Goal: Task Accomplishment & Management: Use online tool/utility

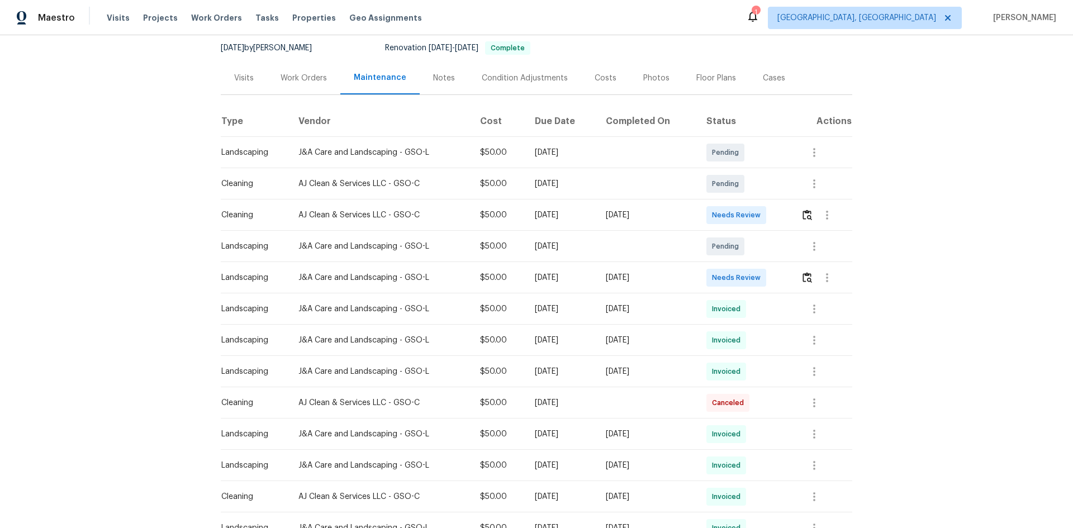
scroll to position [168, 0]
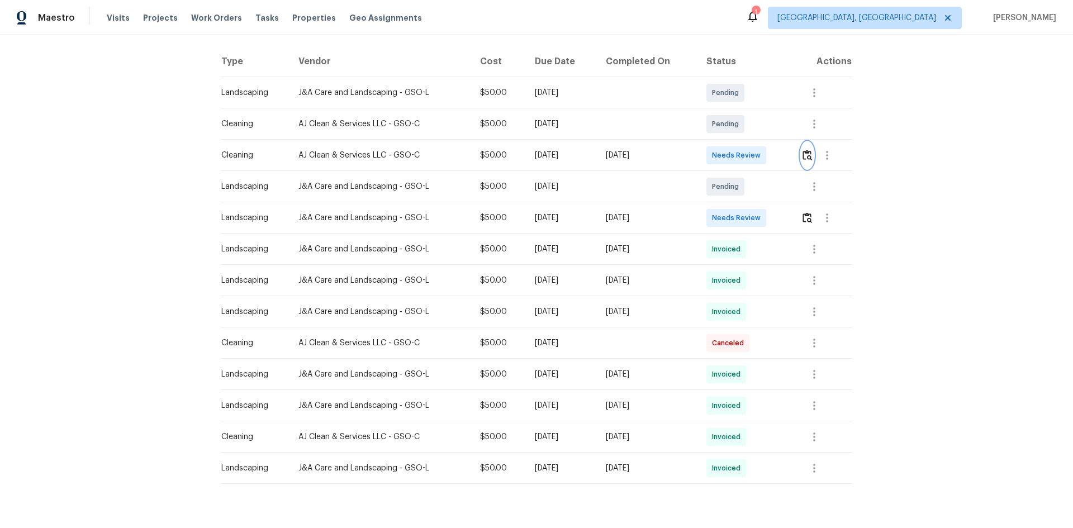
click at [803, 153] on img "button" at bounding box center [808, 155] width 10 height 11
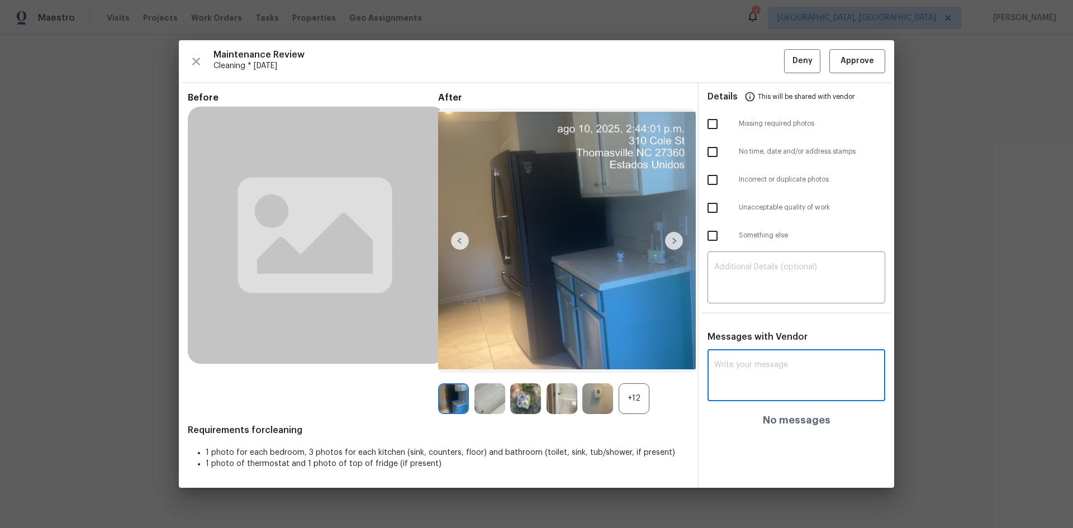
click at [736, 362] on textarea at bounding box center [796, 376] width 164 height 31
paste textarea "Maintenance Audit Team: Hello! After further review, the visit(06/09/2025) has …"
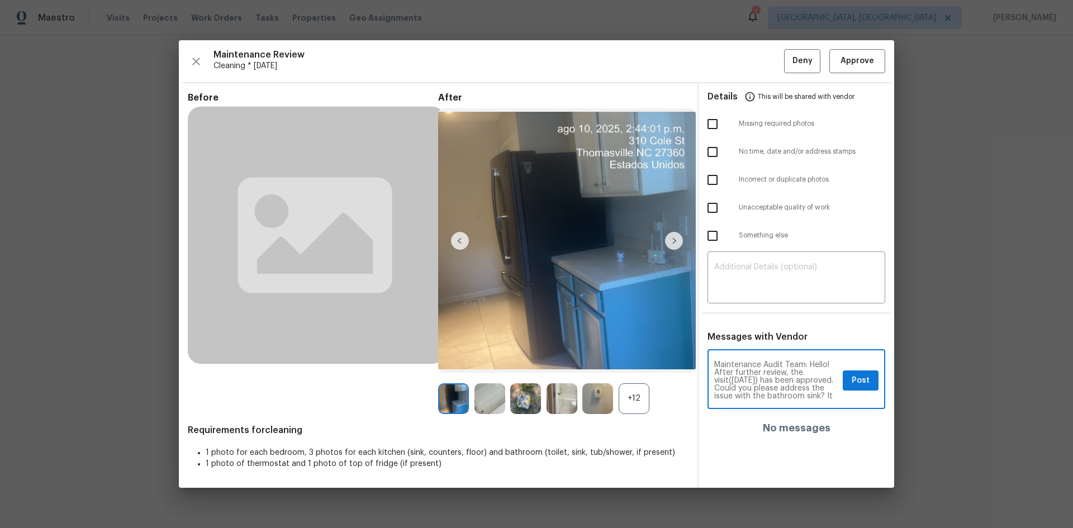
scroll to position [31, 0]
click at [767, 371] on textarea "Maintenance Audit Team: Hello! After further review, the visit([DATE]) has been…" at bounding box center [776, 380] width 124 height 39
click at [773, 381] on textarea "Maintenance Audit Team: Hello! After further review, the visit(06/09/2025) has …" at bounding box center [776, 380] width 124 height 39
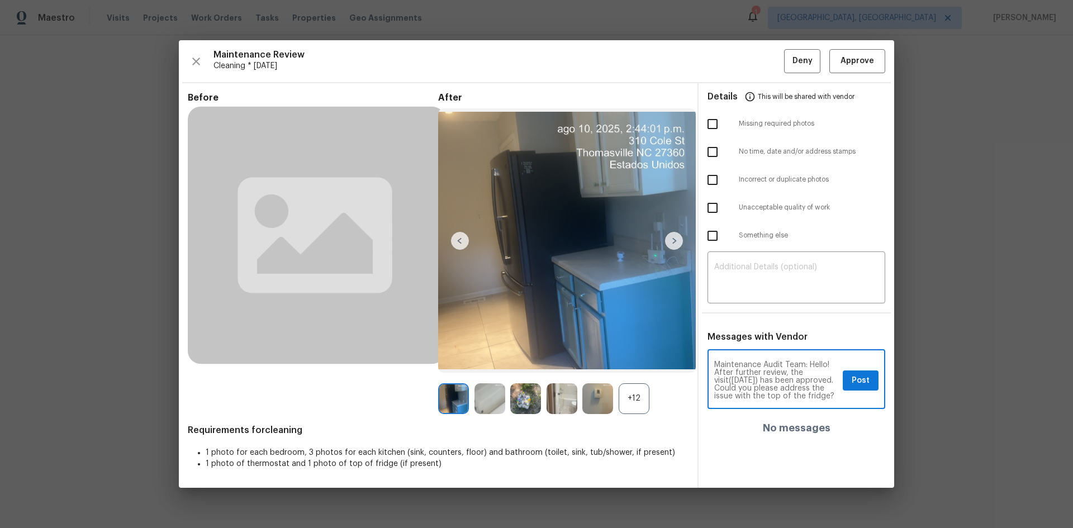
click at [753, 380] on textarea "Maintenance Audit Team: Hello! After further review, the visit(06/09/2025) has …" at bounding box center [776, 380] width 124 height 39
click at [745, 378] on textarea "Maintenance Audit Team: Hello! After further review, the visit(06//2025) has be…" at bounding box center [776, 380] width 124 height 39
type textarea "Maintenance Audit Team: Hello! After further review, the visit(08/11/2025) has …"
click at [854, 381] on span "Post" at bounding box center [861, 381] width 18 height 14
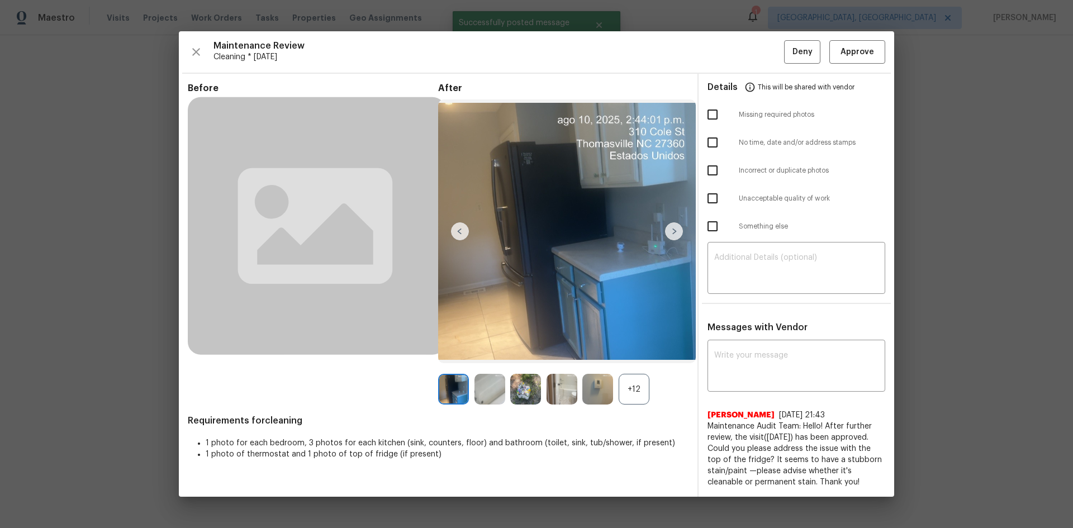
scroll to position [0, 0]
click at [867, 53] on span "Approve" at bounding box center [858, 52] width 34 height 14
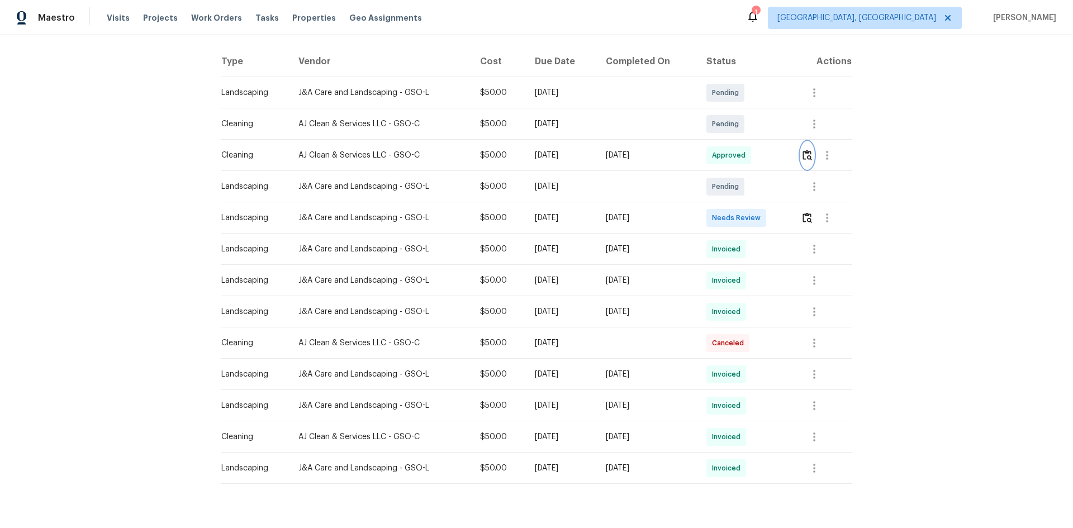
click at [801, 142] on button "button" at bounding box center [807, 155] width 13 height 27
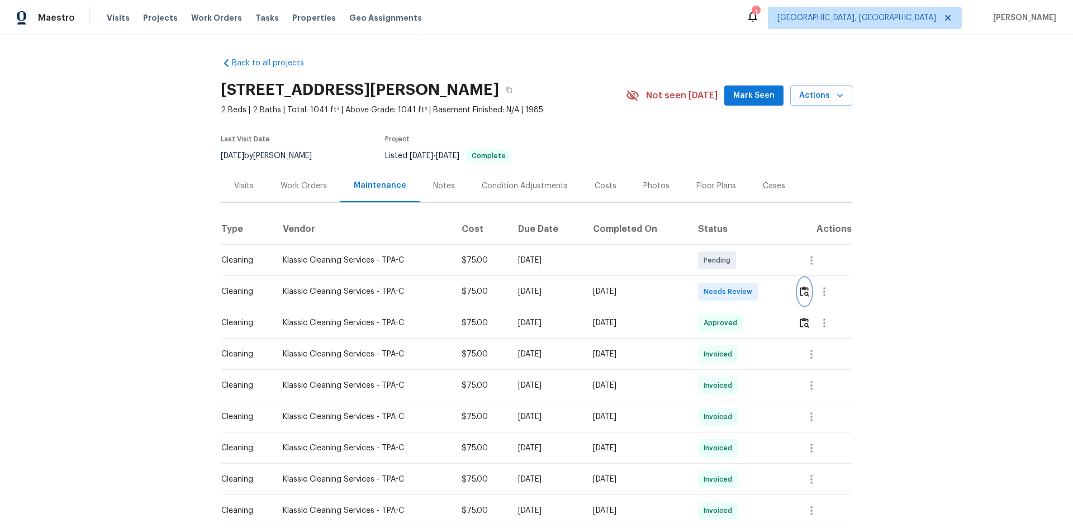
click at [805, 293] on img "button" at bounding box center [805, 291] width 10 height 11
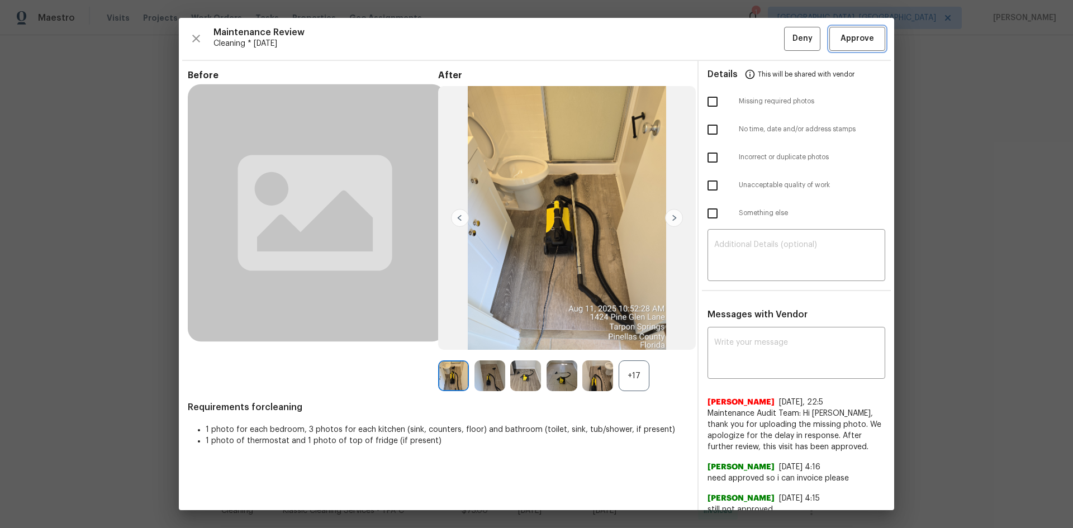
click at [847, 42] on span "Approve" at bounding box center [858, 39] width 34 height 14
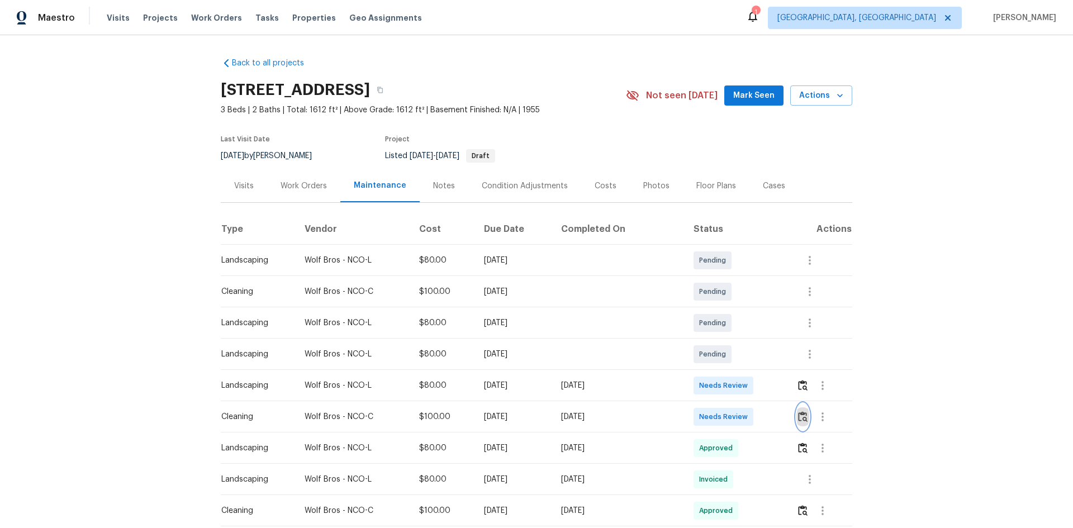
click at [799, 414] on img "button" at bounding box center [803, 416] width 10 height 11
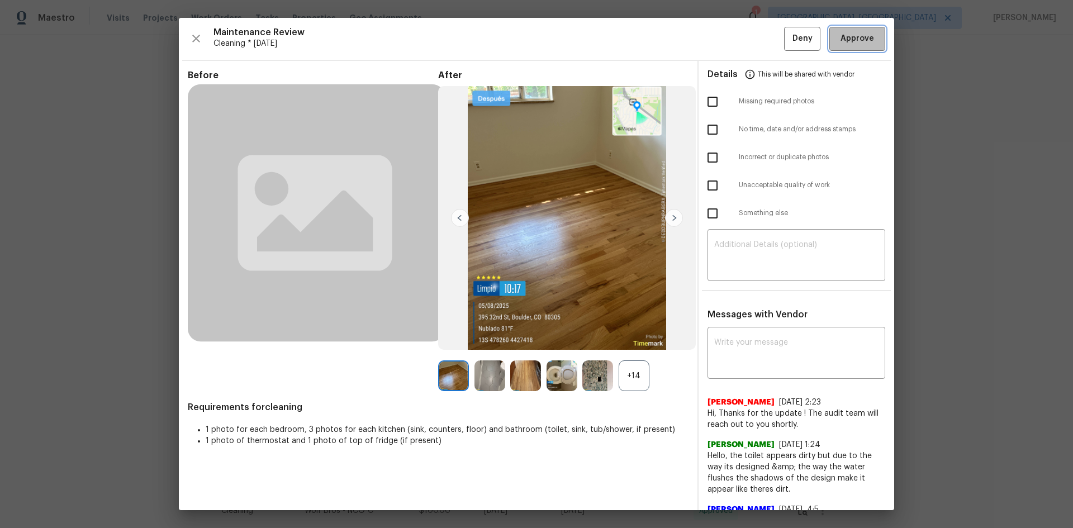
click at [846, 45] on span "Approve" at bounding box center [858, 39] width 34 height 14
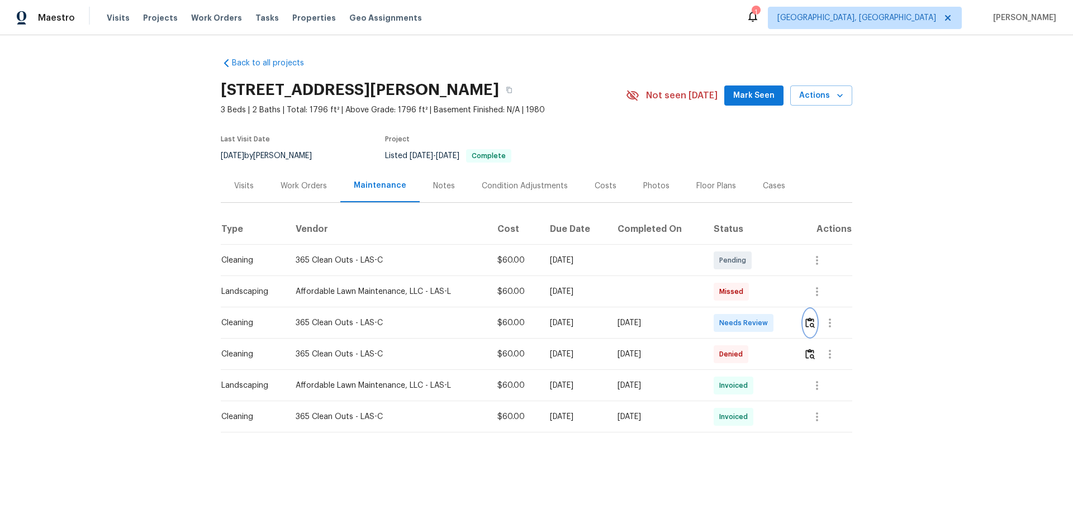
click at [808, 321] on img "button" at bounding box center [810, 322] width 10 height 11
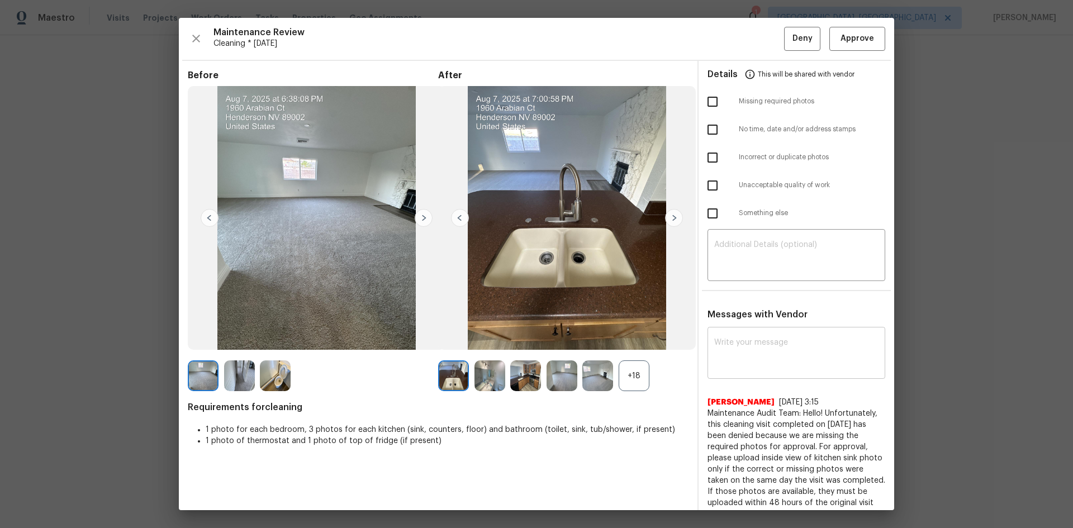
click at [722, 337] on div "x ​" at bounding box center [797, 354] width 178 height 49
click at [733, 344] on textarea at bounding box center [796, 354] width 164 height 31
paste textarea "Maintenance Audit Team: Hello! After further review, the visit(06/09/2025) has …"
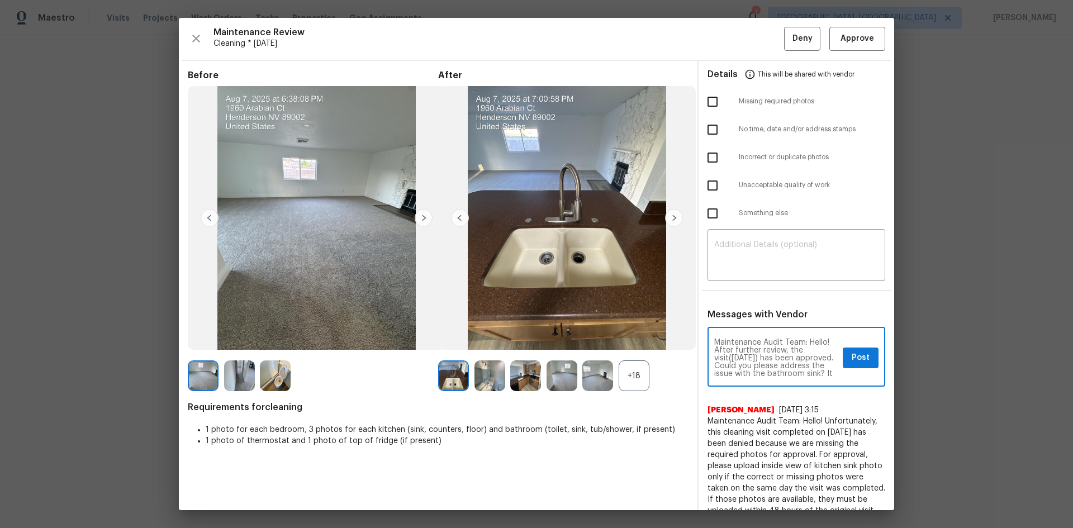
click at [748, 357] on textarea "Maintenance Audit Team: Hello! After further review, the visit(06/09/2025) has …" at bounding box center [776, 358] width 124 height 39
click at [761, 359] on textarea "Maintenance Audit Team: Hello! After further review, the visit(08/11/2025) has …" at bounding box center [776, 358] width 124 height 39
type textarea "Maintenance Audit Team: Hello! After further review, the visit(08/11/2025) has …"
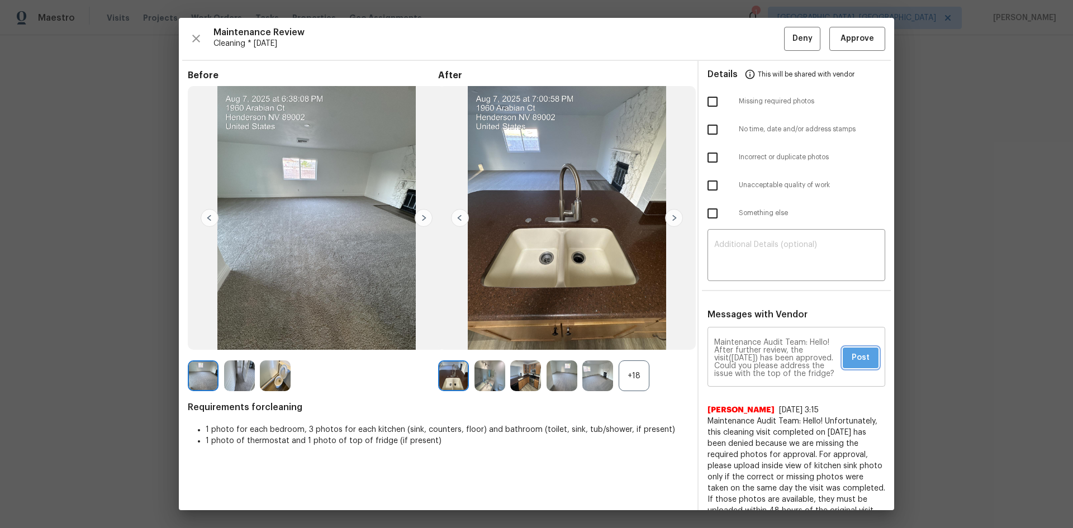
click at [854, 359] on span "Post" at bounding box center [861, 358] width 18 height 14
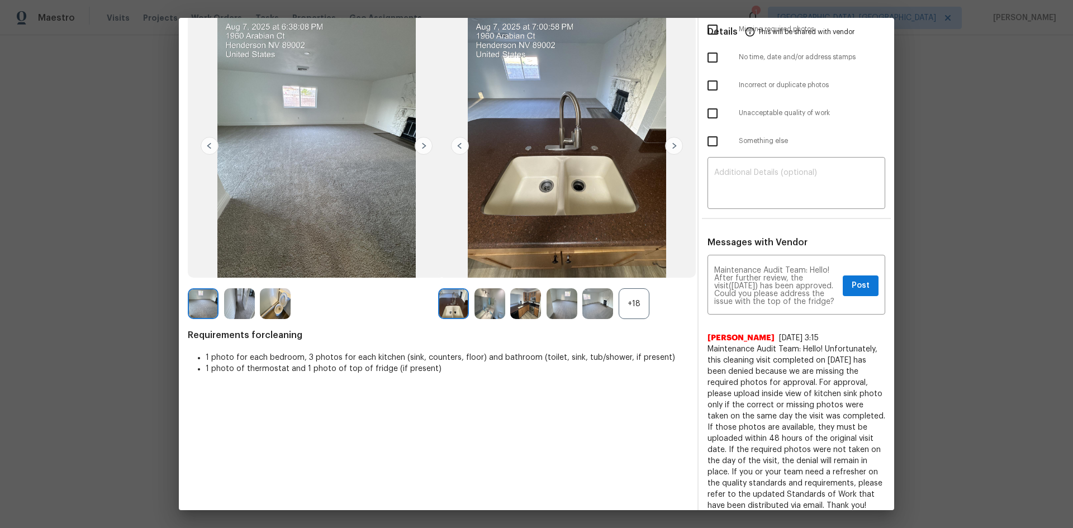
scroll to position [82, 0]
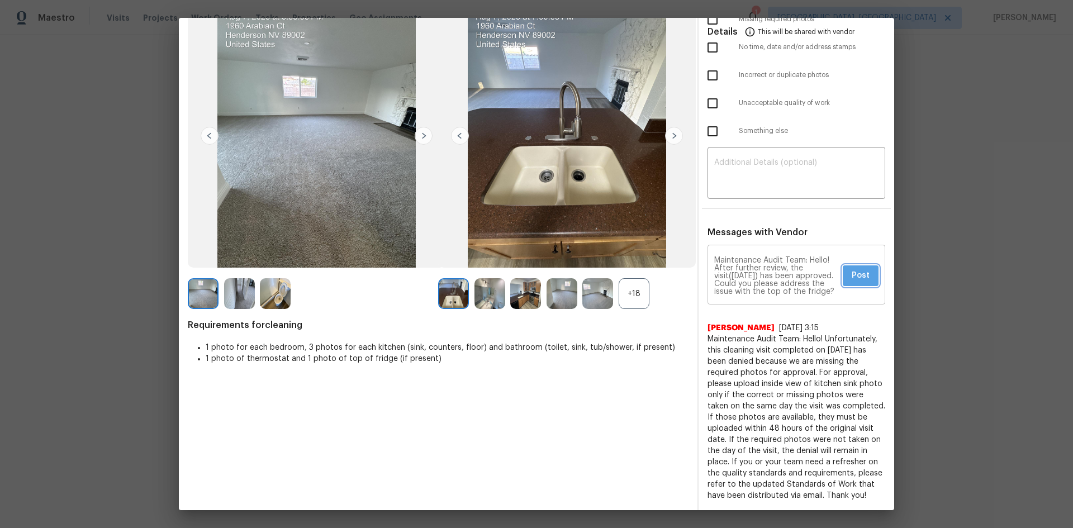
click at [852, 274] on span "Post" at bounding box center [861, 276] width 18 height 14
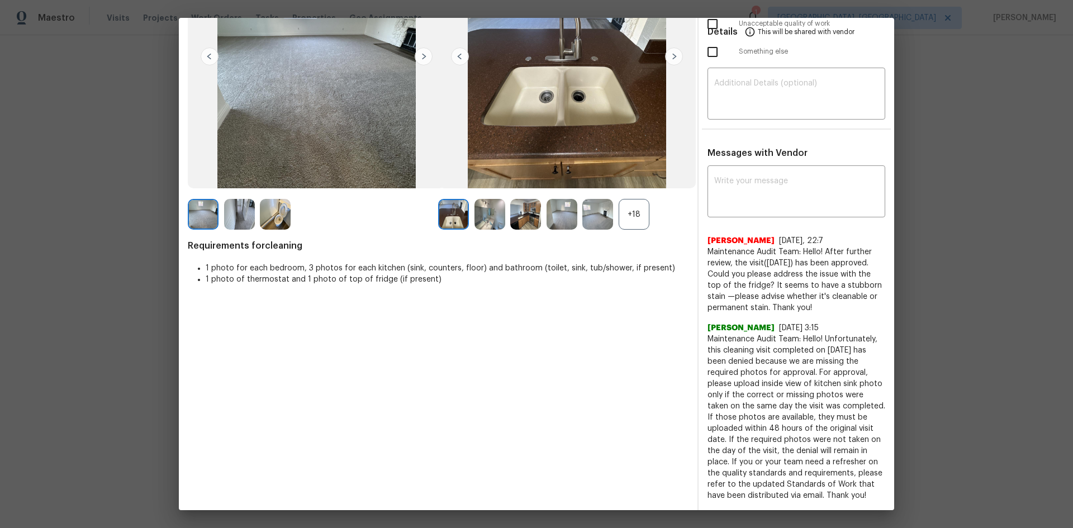
scroll to position [0, 0]
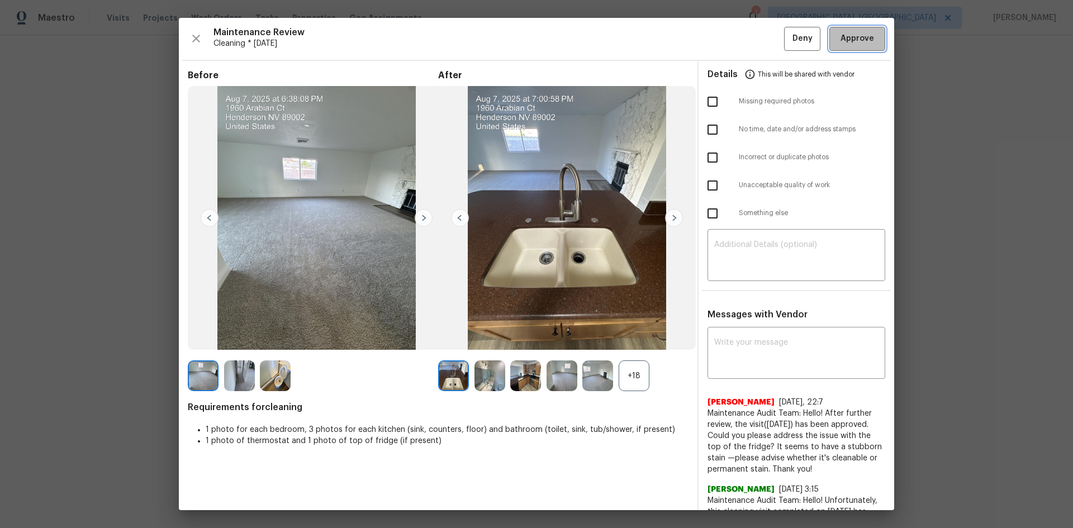
click at [854, 39] on span "Approve" at bounding box center [858, 39] width 34 height 14
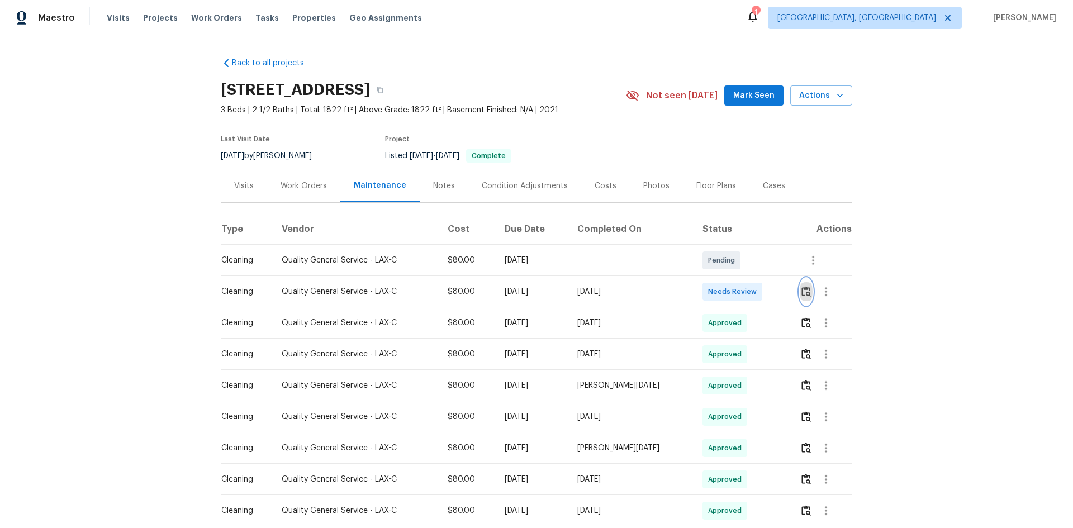
click at [802, 291] on img "button" at bounding box center [807, 291] width 10 height 11
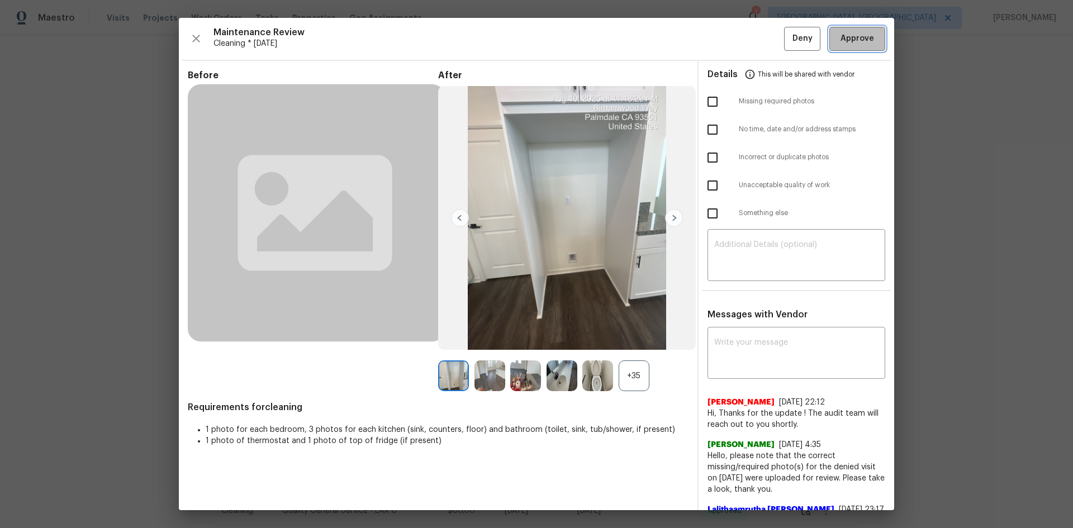
click at [850, 42] on span "Approve" at bounding box center [858, 39] width 34 height 14
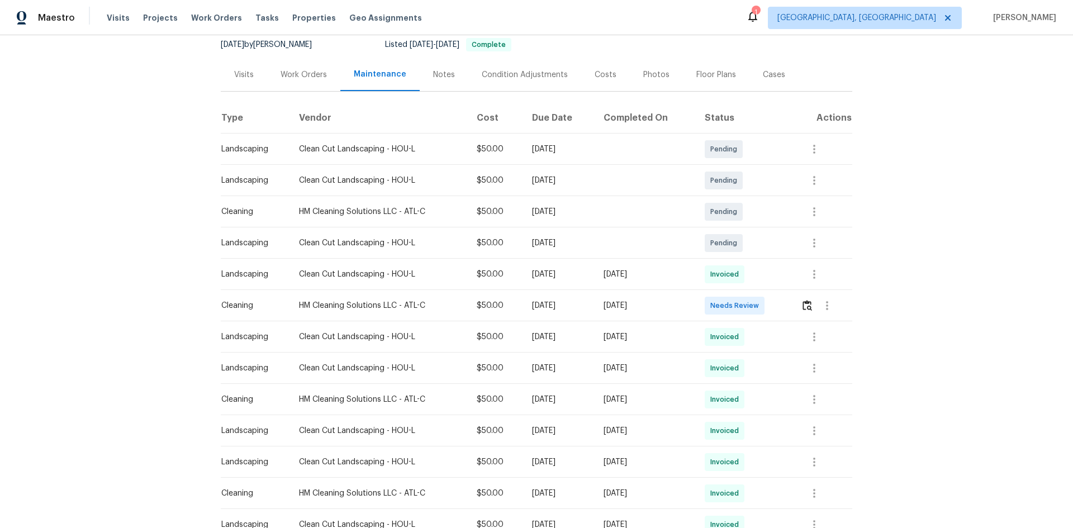
scroll to position [112, 0]
click at [805, 304] on img "button" at bounding box center [808, 305] width 10 height 11
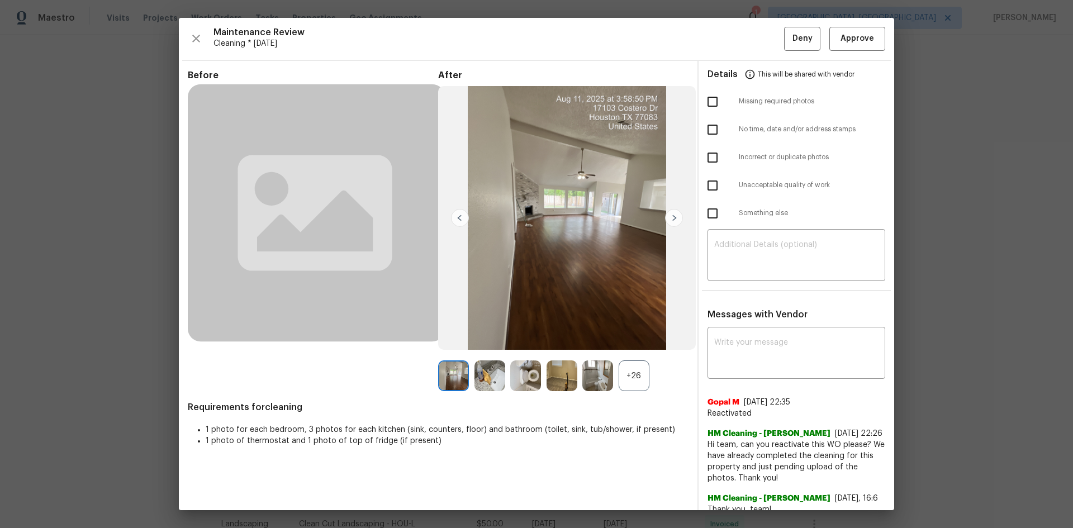
click at [707, 185] on input "checkbox" at bounding box center [712, 185] width 23 height 23
checkbox input "true"
click at [627, 377] on div "+26" at bounding box center [634, 376] width 31 height 31
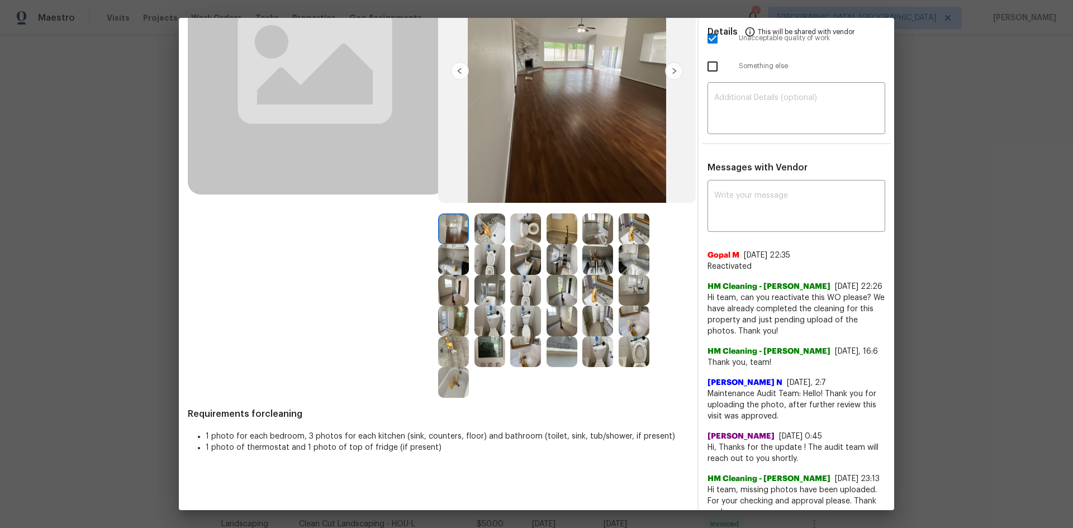
scroll to position [0, 0]
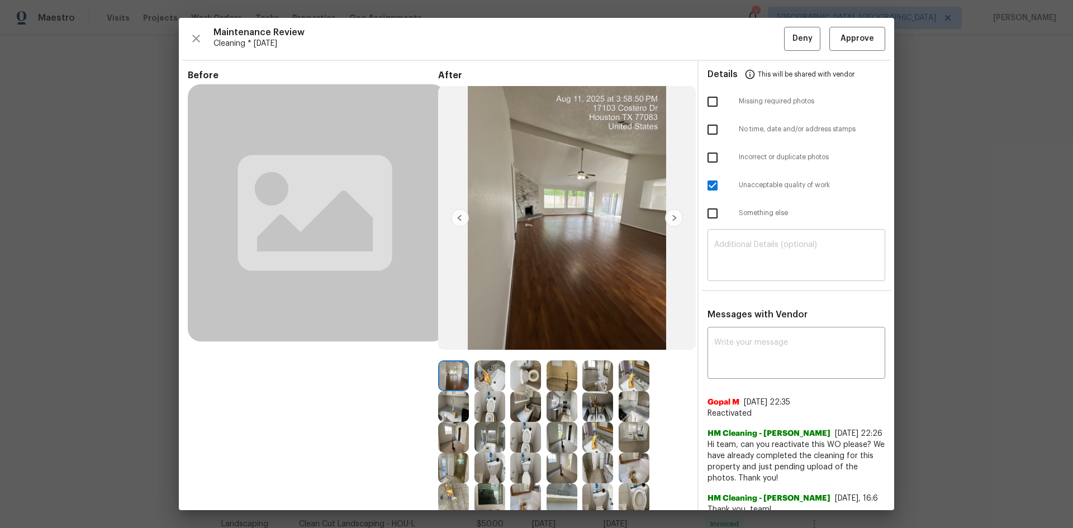
click at [738, 245] on textarea at bounding box center [796, 256] width 164 height 31
paste textarea "Maintenance Audit Team: Hello! Unfortunately, this Cleaning visit completed on …"
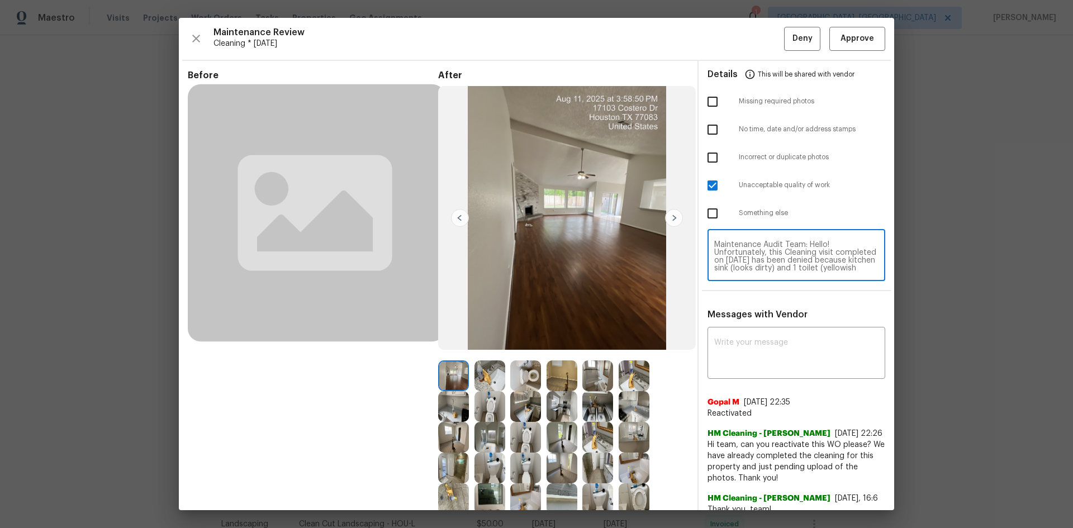
scroll to position [110, 0]
type textarea "Maintenance Audit Team: Hello! Unfortunately, this Cleaning visit completed on …"
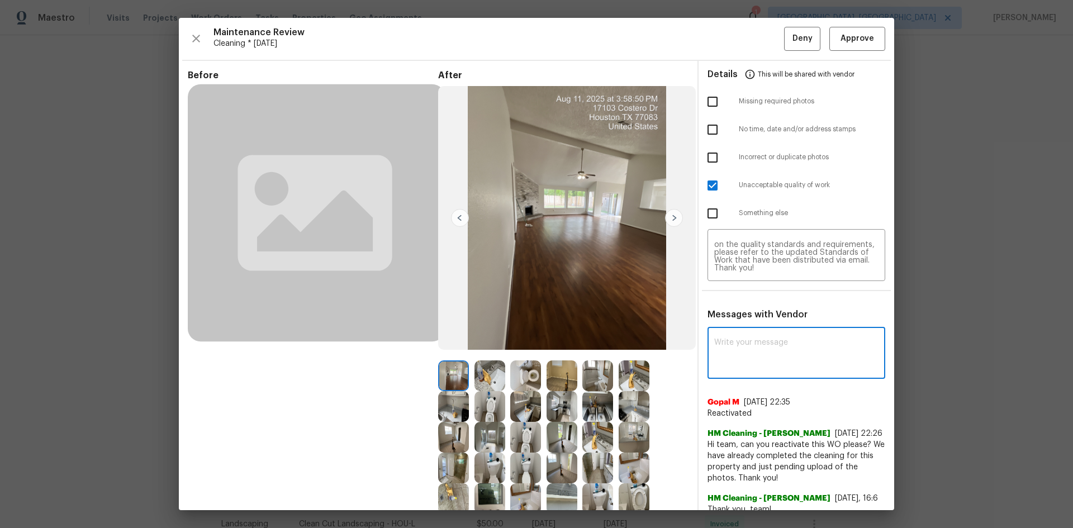
click at [736, 342] on textarea at bounding box center [796, 354] width 164 height 31
paste textarea "Maintenance Audit Team: Hello! Unfortunately, this Cleaning visit completed on …"
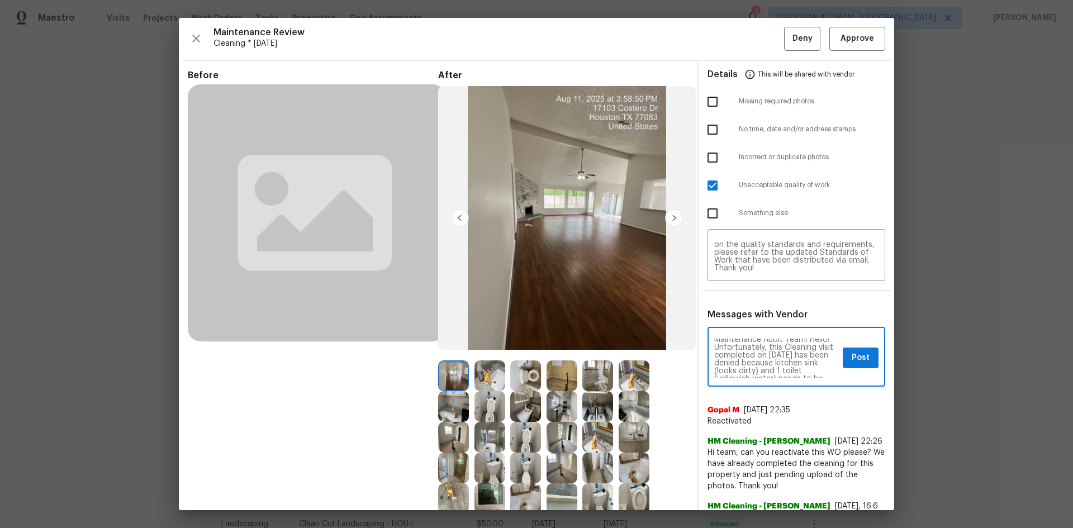
scroll to position [0, 0]
type textarea "Maintenance Audit Team: Hello! Unfortunately, this Cleaning visit completed on …"
click at [852, 362] on span "Post" at bounding box center [861, 358] width 18 height 14
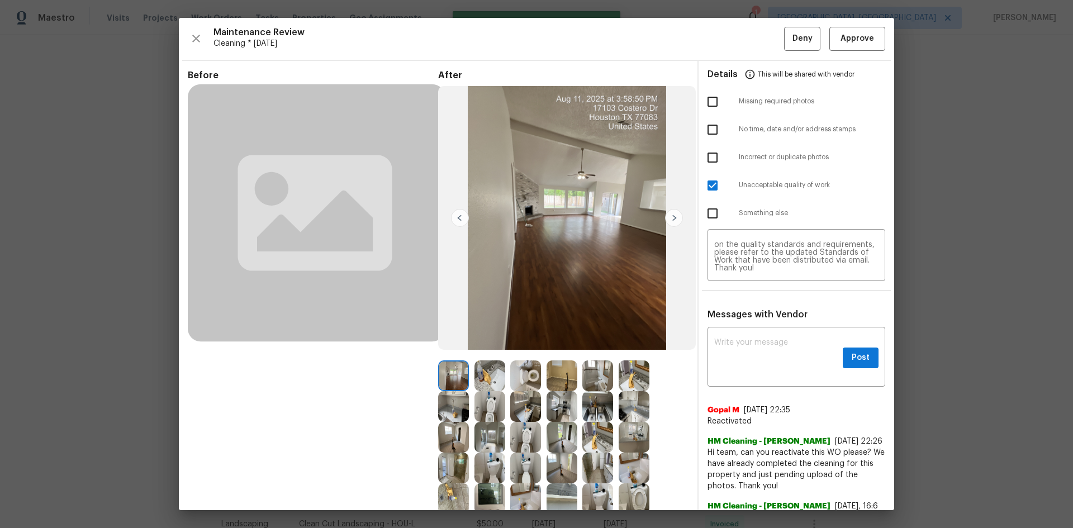
scroll to position [0, 0]
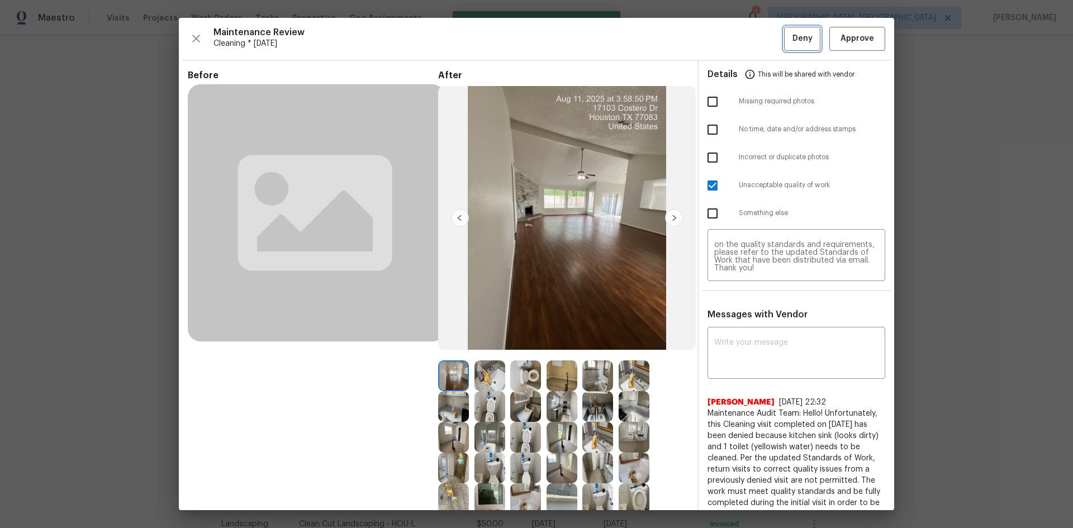
click at [793, 35] on span "Deny" at bounding box center [803, 39] width 20 height 14
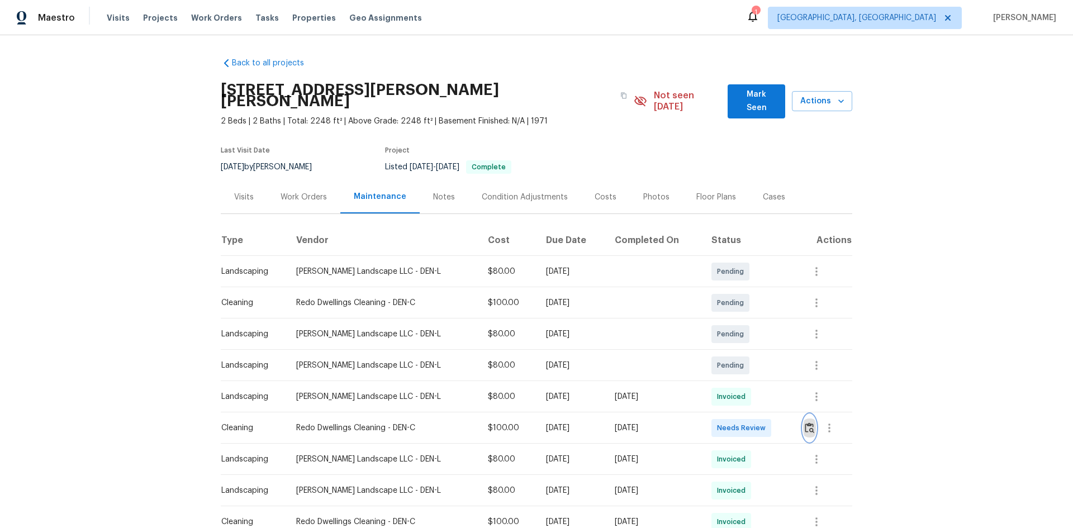
click at [805, 423] on img "button" at bounding box center [810, 428] width 10 height 11
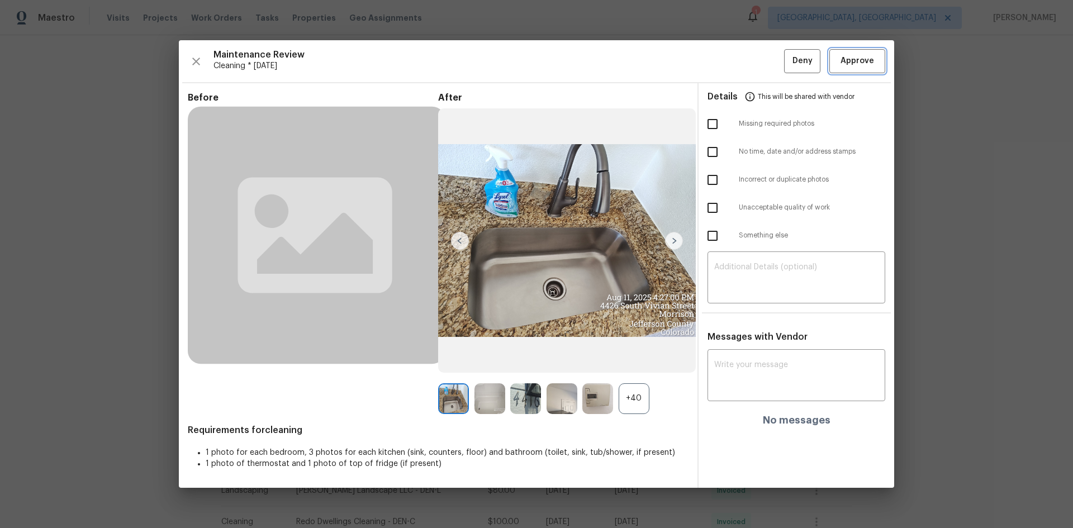
click at [853, 63] on span "Approve" at bounding box center [858, 61] width 34 height 14
